Goal: Task Accomplishment & Management: Complete application form

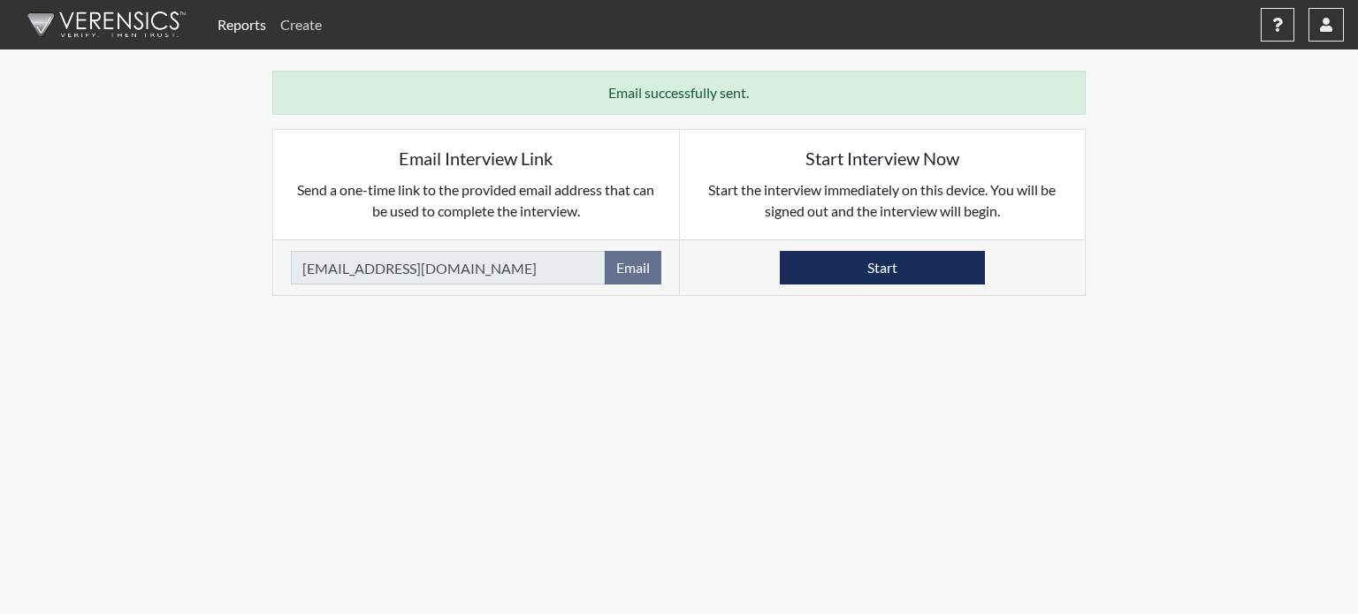
click at [297, 29] on link "Create" at bounding box center [301, 24] width 56 height 35
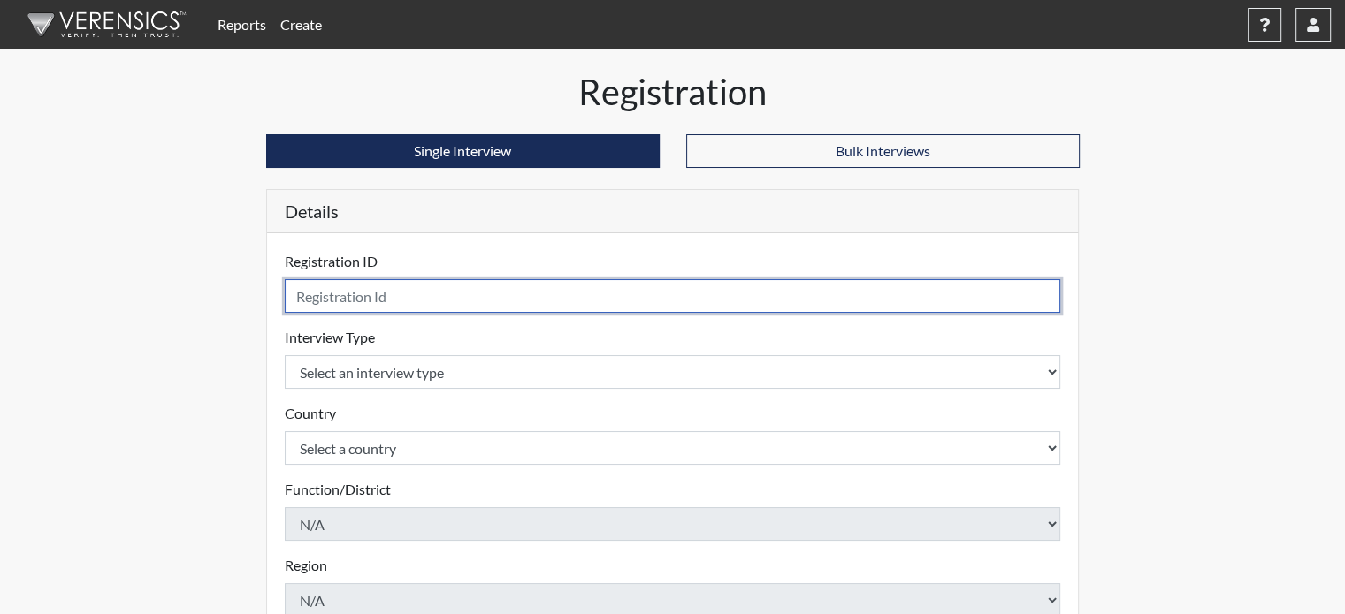
click at [417, 302] on input "text" at bounding box center [673, 296] width 776 height 34
type input "3434"
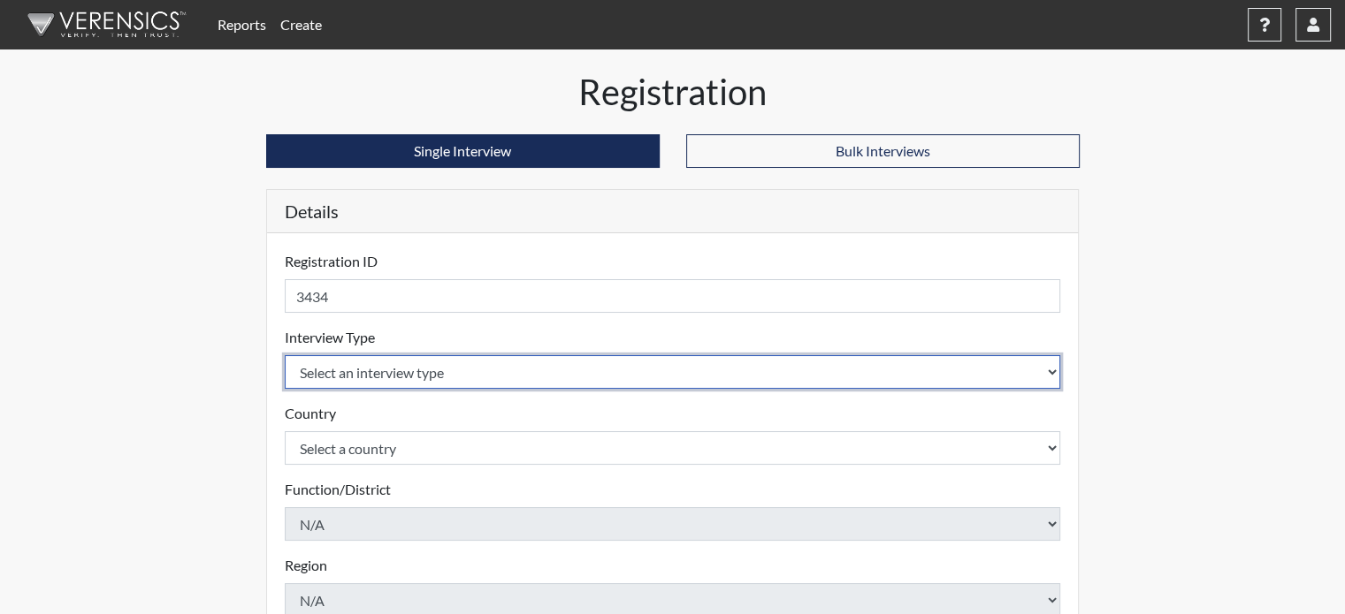
click at [403, 360] on select "Select an interview type Pre-Employment" at bounding box center [673, 372] width 776 height 34
select select "c2470aee-a530-11ea-a930-026c882af335"
click at [285, 355] on select "Select an interview type Pre-Employment" at bounding box center [673, 372] width 776 height 34
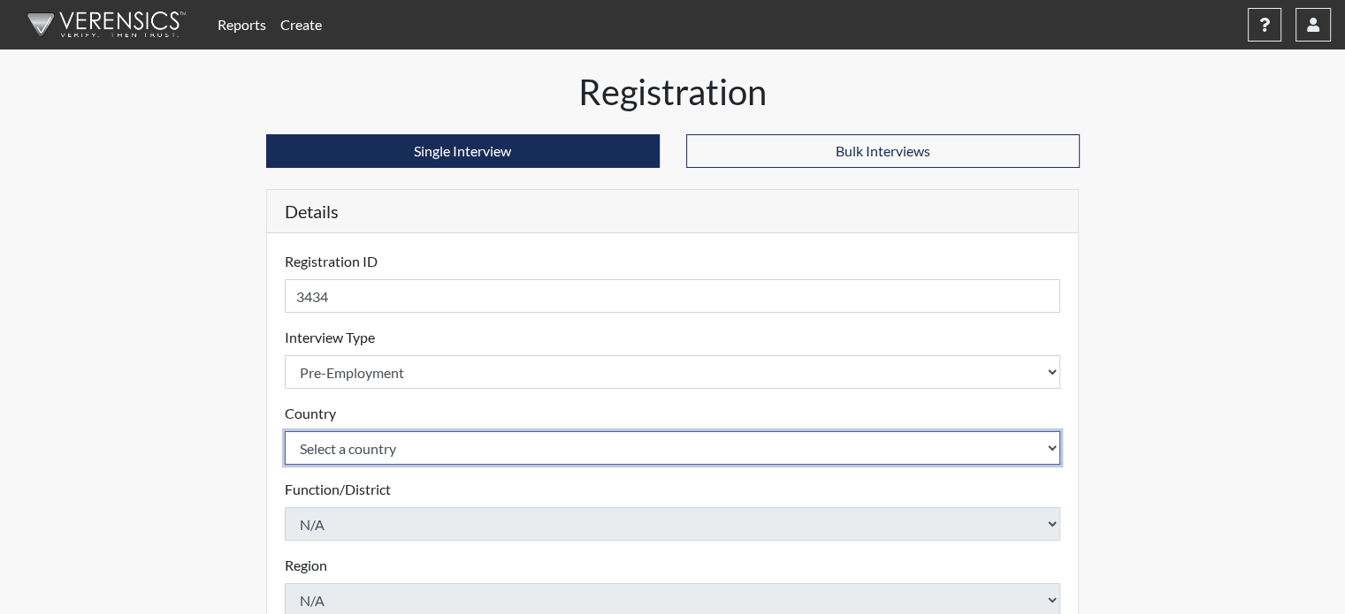
click at [410, 453] on select "Select a country [GEOGRAPHIC_DATA] [GEOGRAPHIC_DATA]" at bounding box center [673, 448] width 776 height 34
select select "united-states-of-[GEOGRAPHIC_DATA]"
click at [285, 431] on select "Select a country [GEOGRAPHIC_DATA] [GEOGRAPHIC_DATA]" at bounding box center [673, 448] width 776 height 34
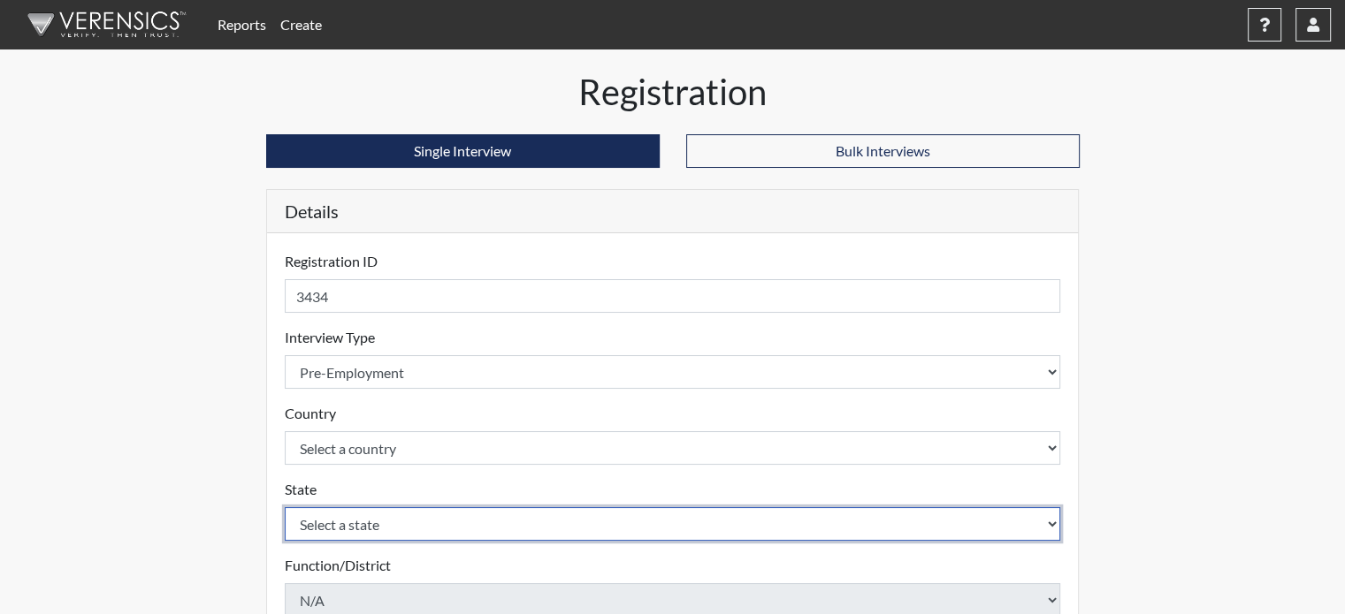
click at [389, 524] on select "Select a state [US_STATE] [US_STATE] [US_STATE] [US_STATE] [US_STATE] [US_STATE…" at bounding box center [673, 524] width 776 height 34
select select "CT"
click at [285, 507] on select "Select a state [US_STATE] [US_STATE] [US_STATE] [US_STATE] [US_STATE] [US_STATE…" at bounding box center [673, 524] width 776 height 34
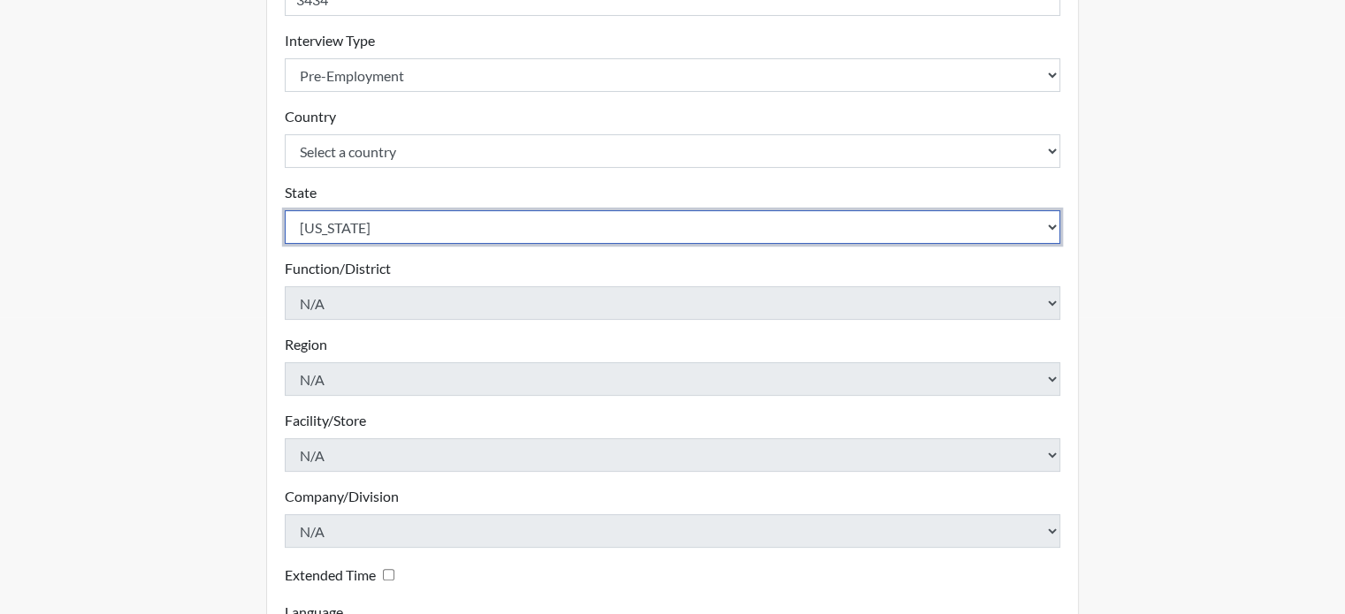
scroll to position [442, 0]
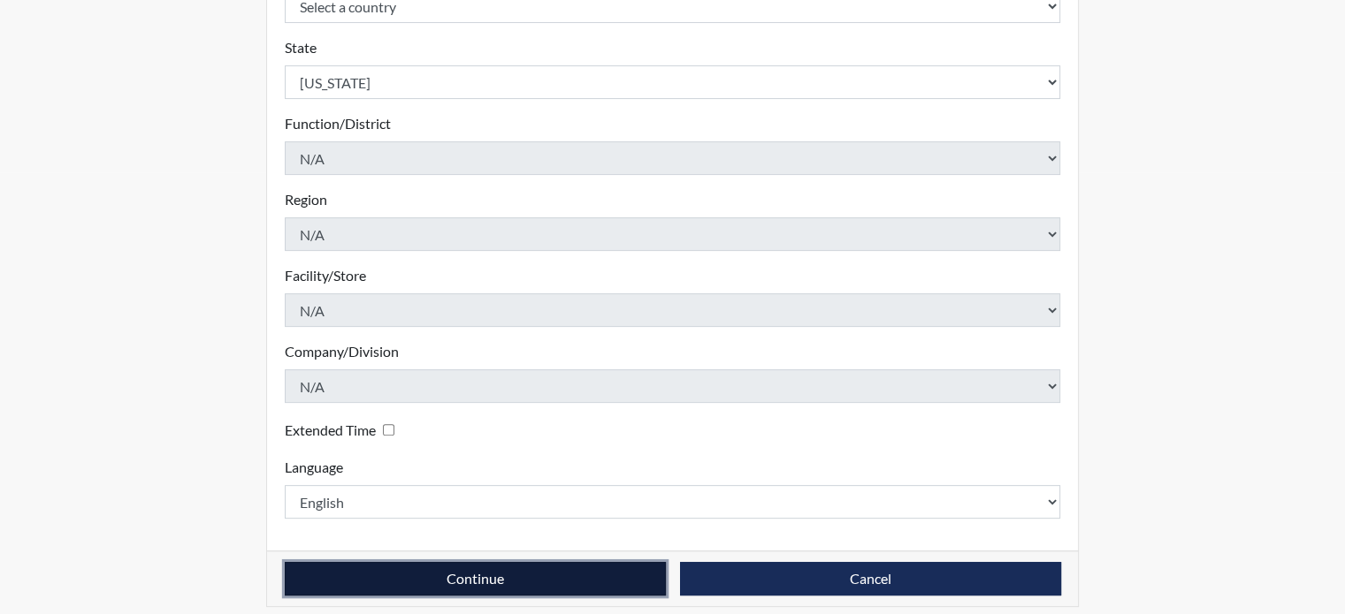
click at [392, 563] on button "Continue" at bounding box center [475, 579] width 381 height 34
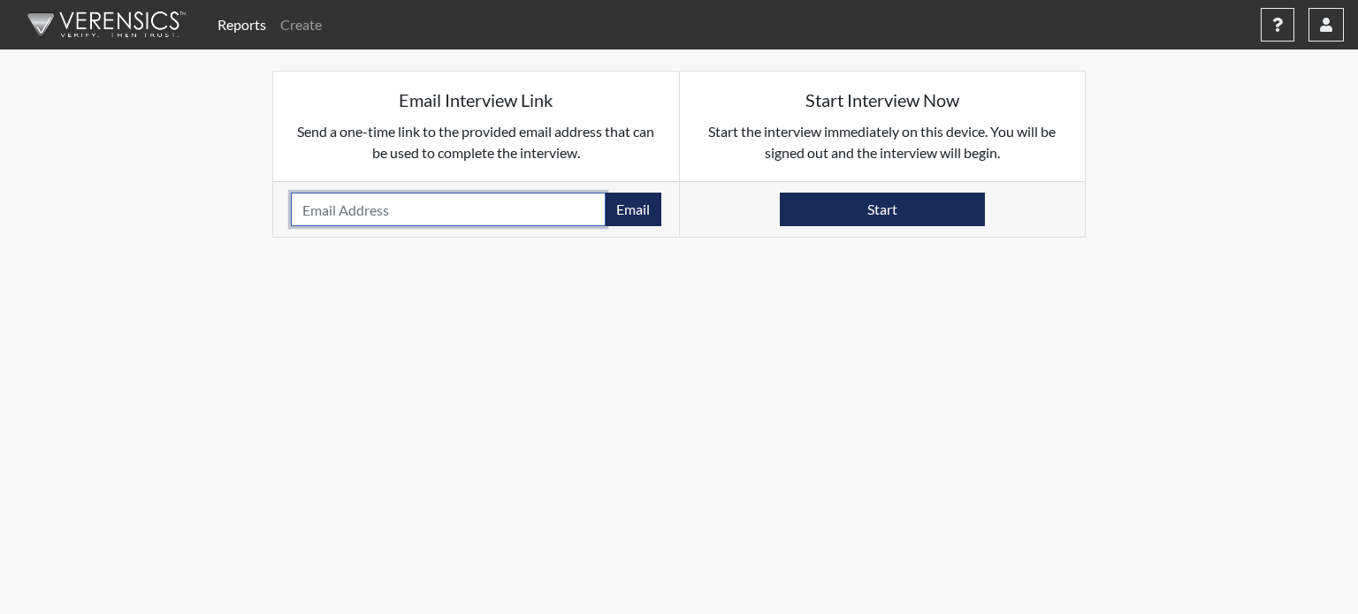
drag, startPoint x: 459, startPoint y: 197, endPoint x: 478, endPoint y: 194, distance: 19.6
click at [459, 197] on input "email" at bounding box center [448, 210] width 315 height 34
click at [378, 211] on input "email" at bounding box center [448, 210] width 315 height 34
paste input "[EMAIL_ADDRESS][DOMAIN_NAME]"
type input "[EMAIL_ADDRESS][DOMAIN_NAME]"
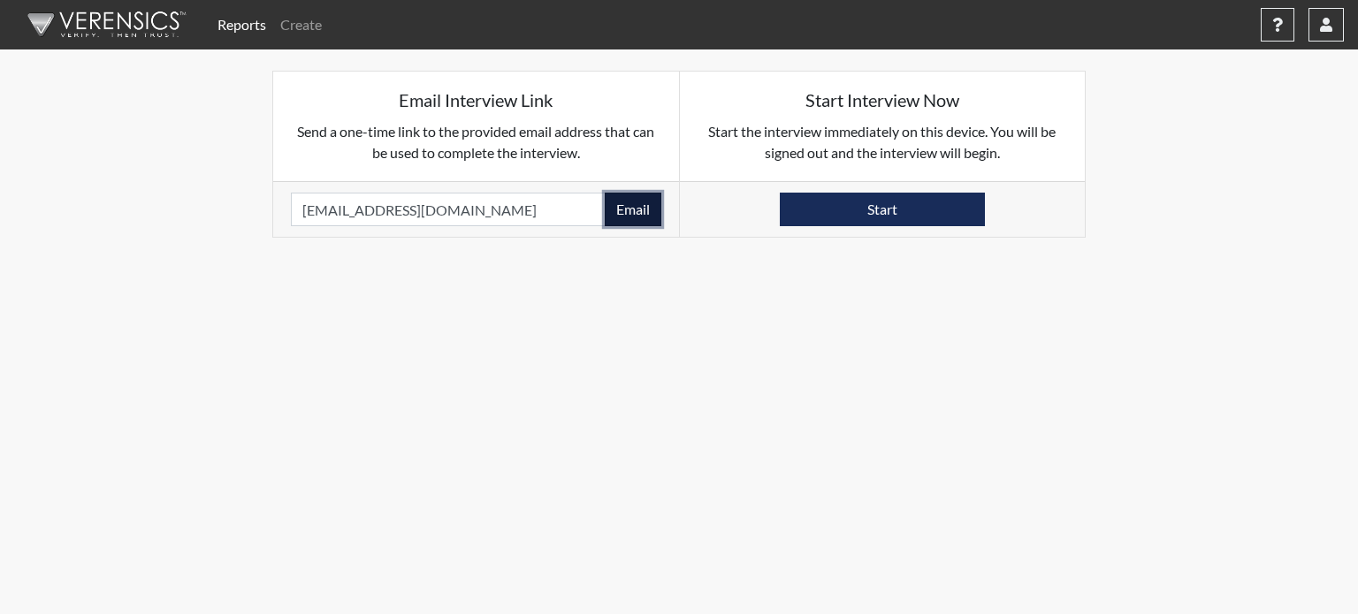
click at [633, 216] on button "Email" at bounding box center [633, 210] width 57 height 34
